Goal: Transaction & Acquisition: Purchase product/service

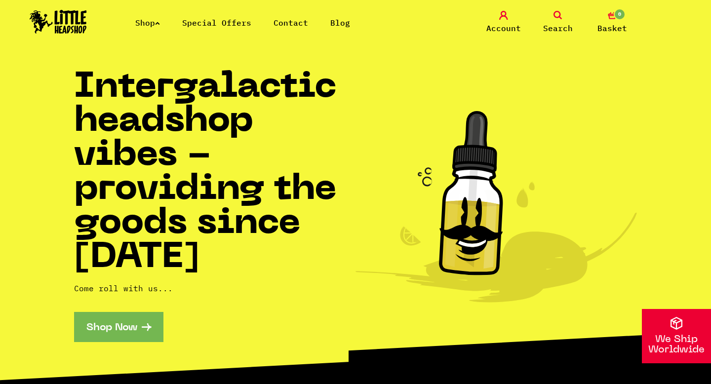
click at [153, 24] on link "Shop" at bounding box center [147, 23] width 25 height 10
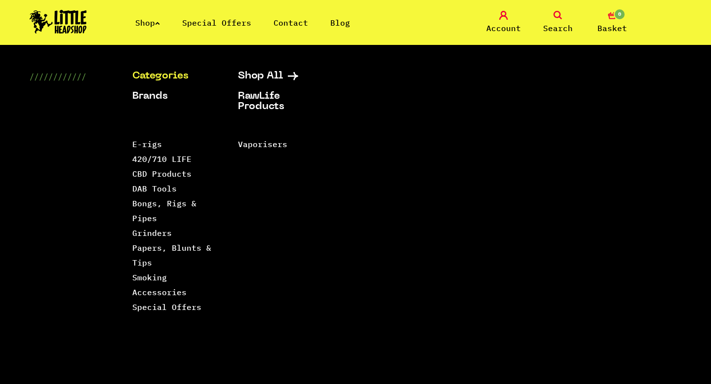
scroll to position [234, 0]
click at [138, 231] on link "Grinders" at bounding box center [151, 233] width 39 height 10
click at [140, 249] on link "Papers, Blunts & Tips" at bounding box center [171, 255] width 79 height 25
click at [145, 279] on link "Smoking Accessories" at bounding box center [159, 284] width 54 height 25
click at [148, 188] on link "DAB Tools" at bounding box center [154, 189] width 44 height 10
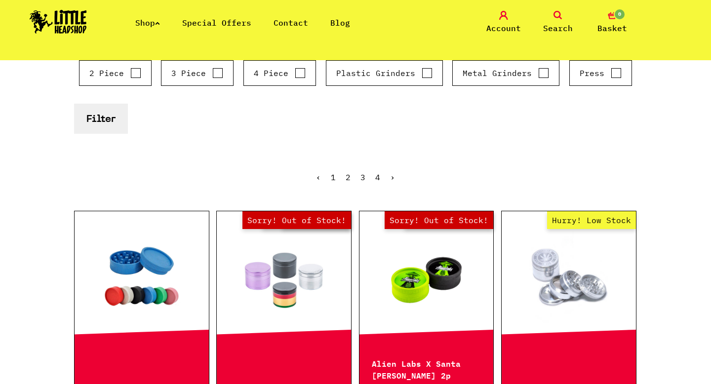
scroll to position [170, 0]
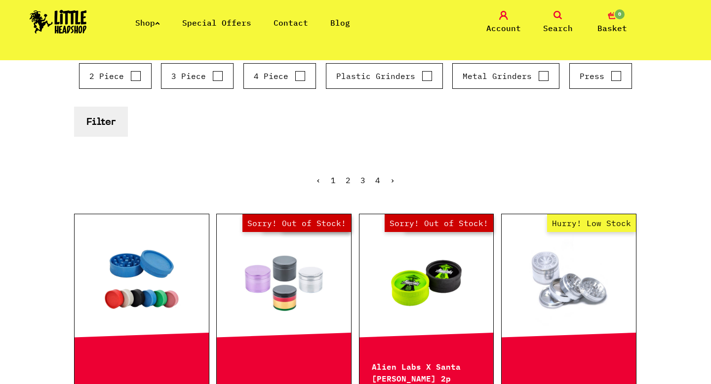
click at [346, 180] on link "2" at bounding box center [347, 180] width 5 height 10
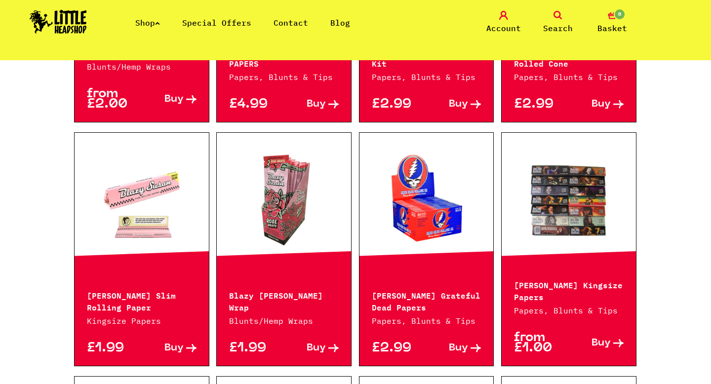
scroll to position [564, 0]
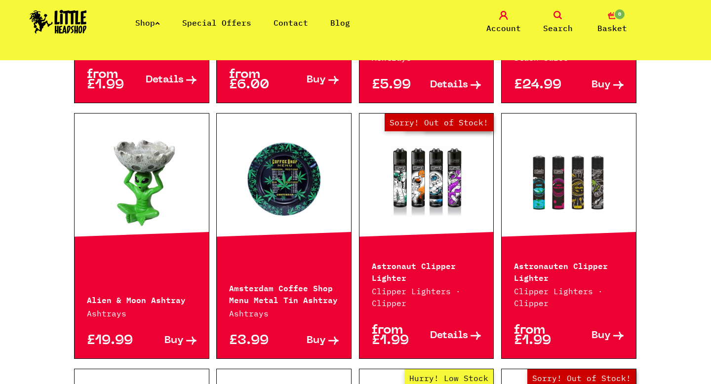
scroll to position [616, 0]
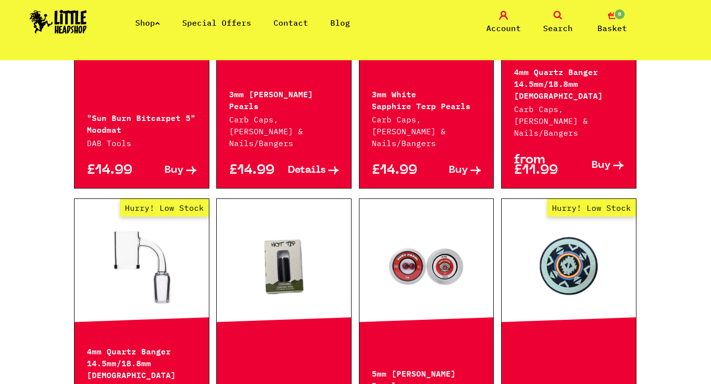
scroll to position [737, 0]
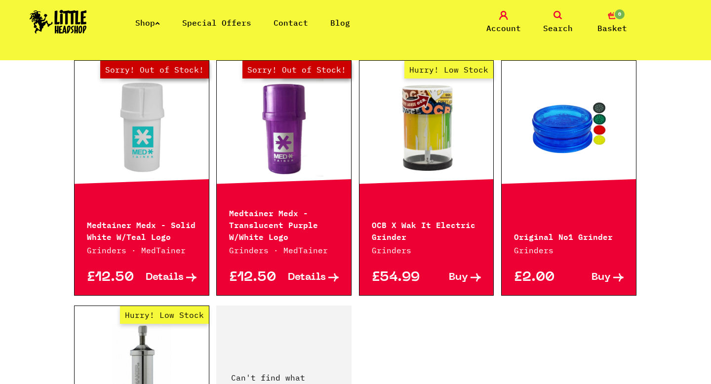
scroll to position [1307, 0]
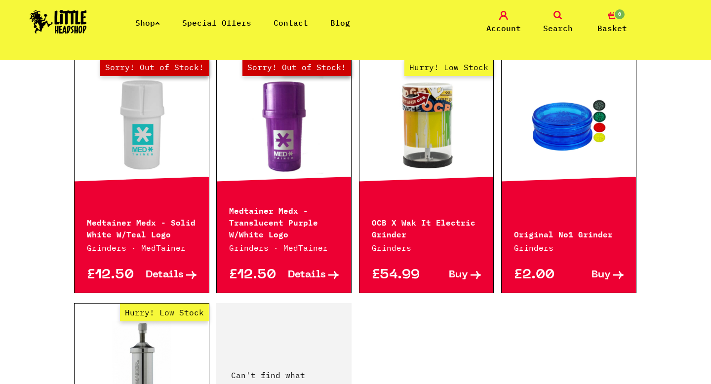
click at [554, 147] on link at bounding box center [568, 124] width 134 height 99
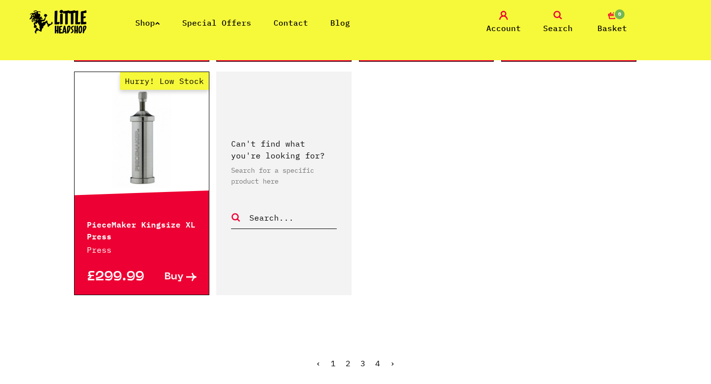
scroll to position [1570, 0]
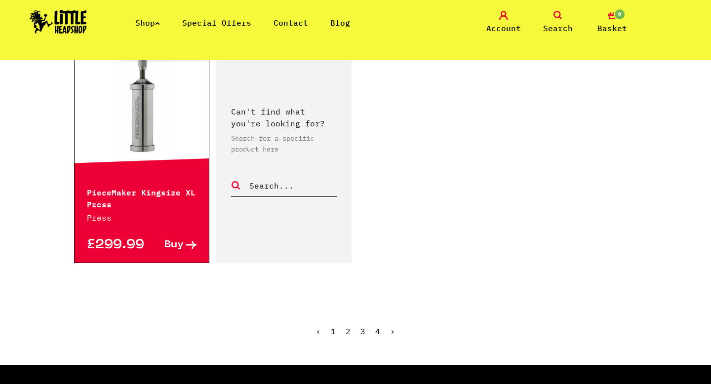
click at [362, 329] on link "3" at bounding box center [362, 331] width 5 height 10
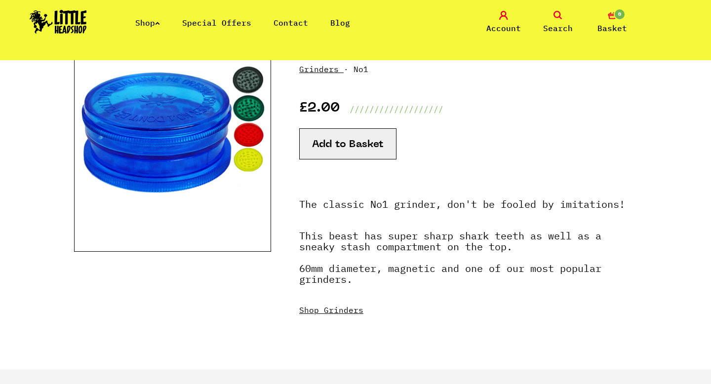
scroll to position [74, 0]
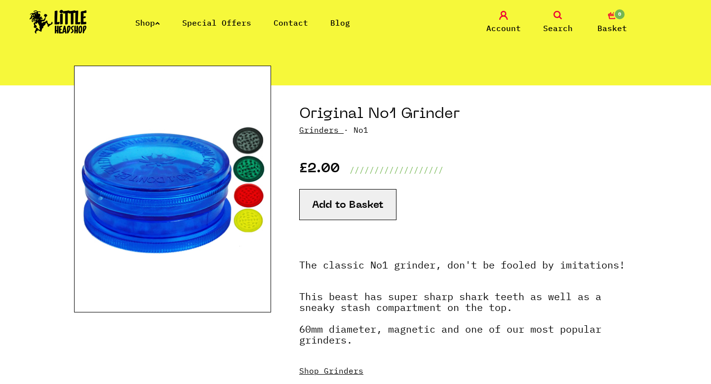
click at [244, 170] on img at bounding box center [172, 189] width 197 height 247
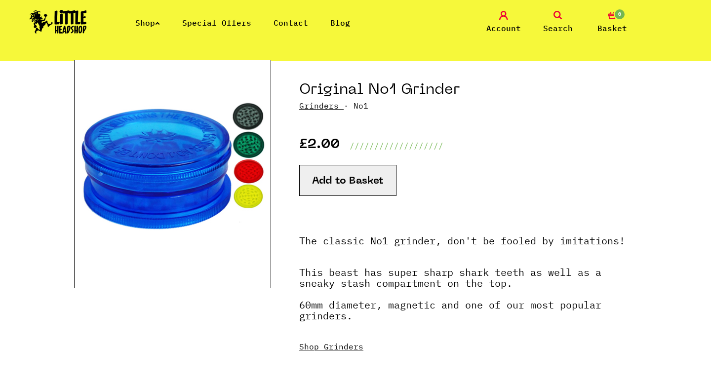
scroll to position [109, 0]
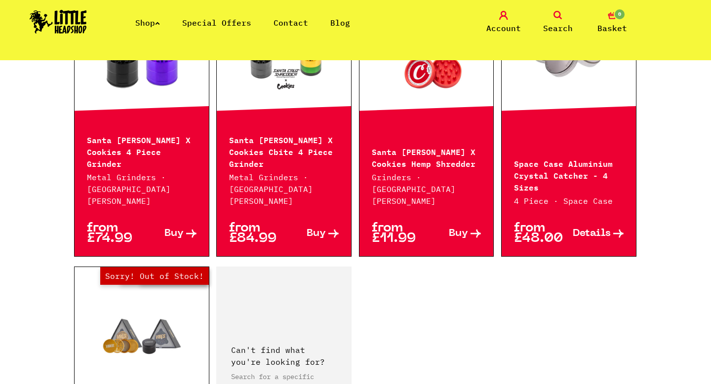
scroll to position [1679, 0]
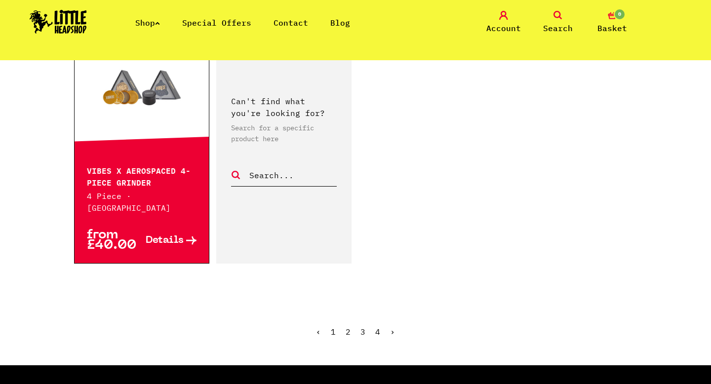
click at [373, 318] on ul "‹ 1 2 3 4 ›" at bounding box center [355, 339] width 563 height 42
click at [377, 327] on link "4" at bounding box center [377, 332] width 5 height 10
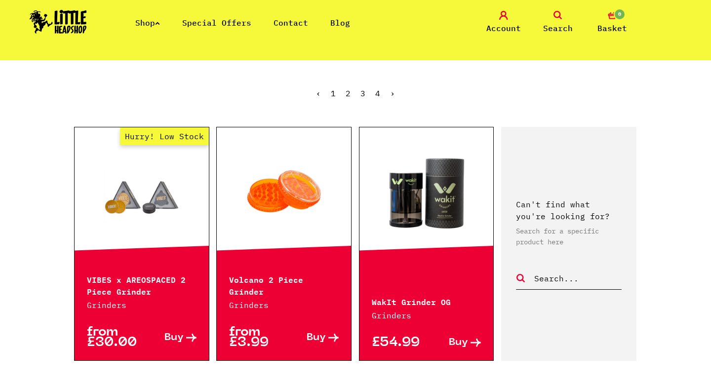
scroll to position [288, 0]
